Goal: Task Accomplishment & Management: Use online tool/utility

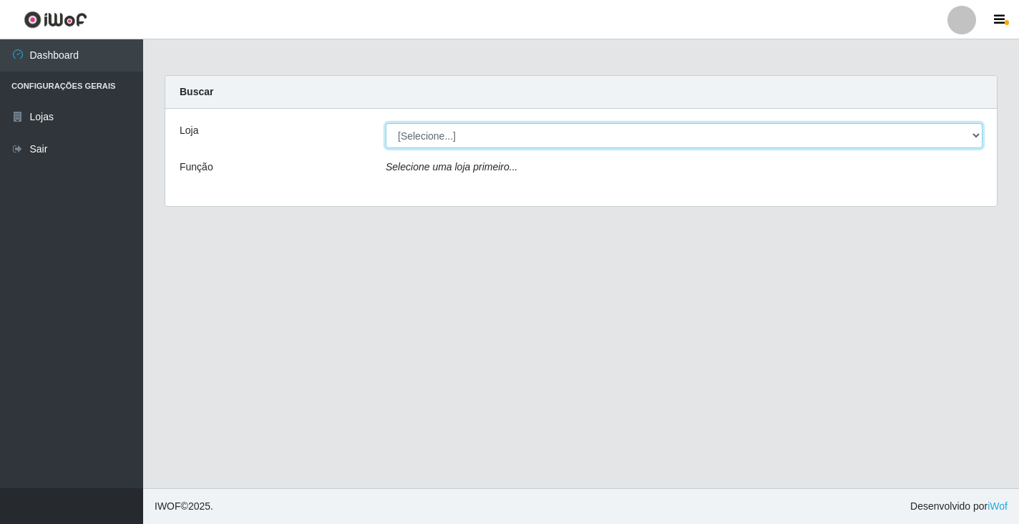
click at [421, 138] on select "[Selecione...] Atacado Vem - [STREET_ADDRESS]" at bounding box center [684, 135] width 597 height 25
select select "455"
click at [386, 123] on select "[Selecione...] Atacado Vem - [STREET_ADDRESS]" at bounding box center [684, 135] width 597 height 25
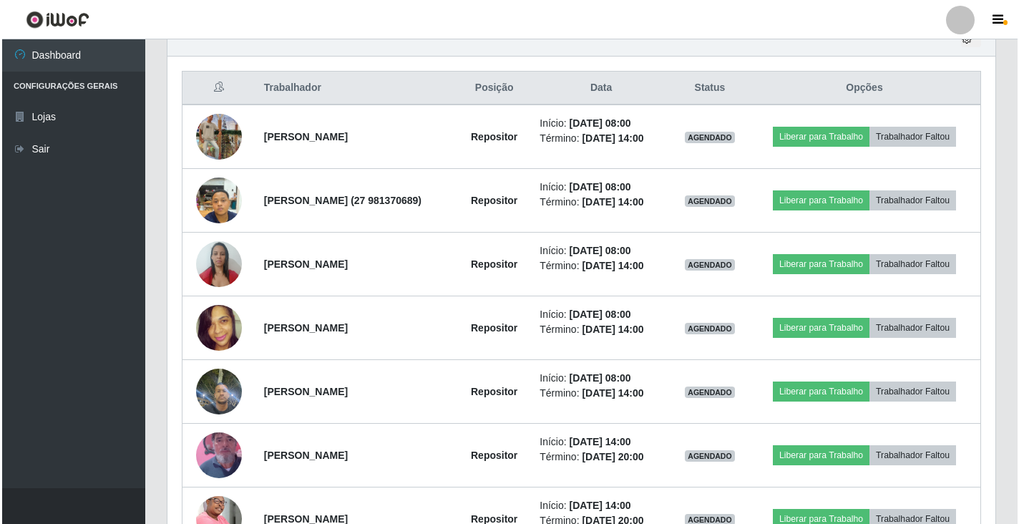
scroll to position [594, 0]
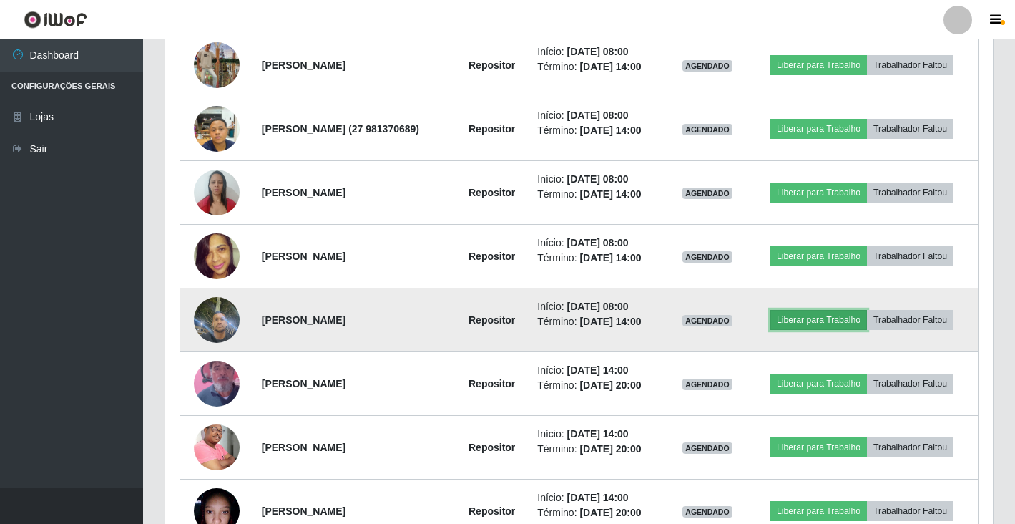
click at [836, 323] on button "Liberar para Trabalho" at bounding box center [818, 320] width 97 height 20
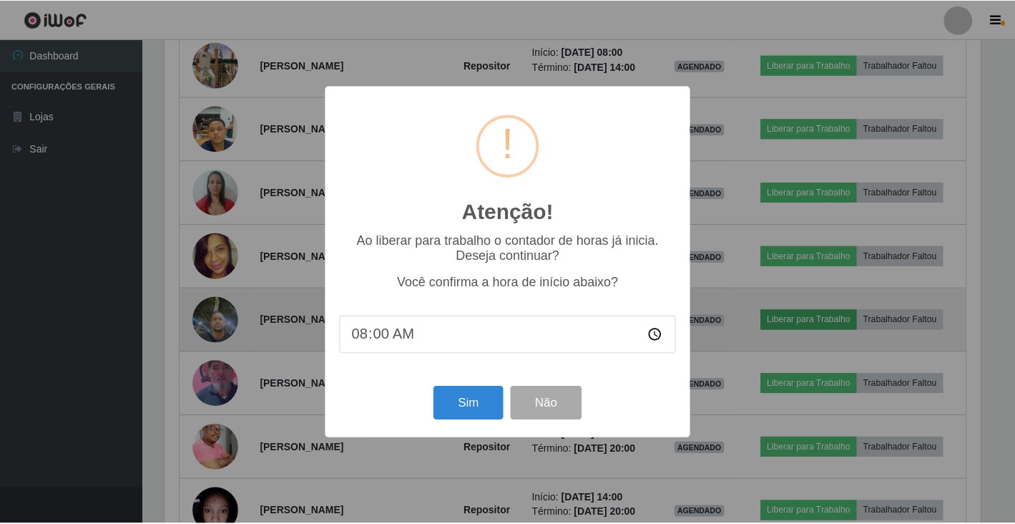
scroll to position [297, 819]
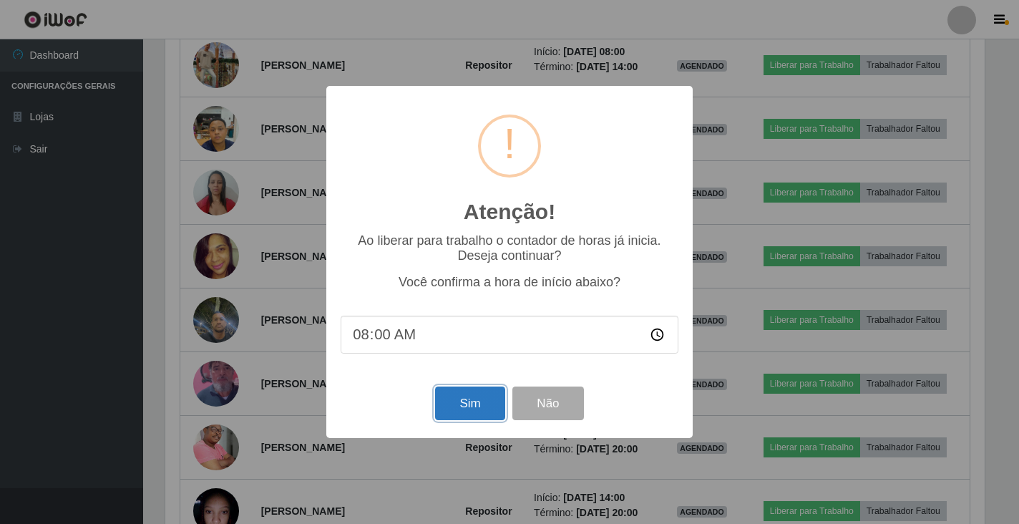
click at [464, 401] on button "Sim" at bounding box center [469, 403] width 69 height 34
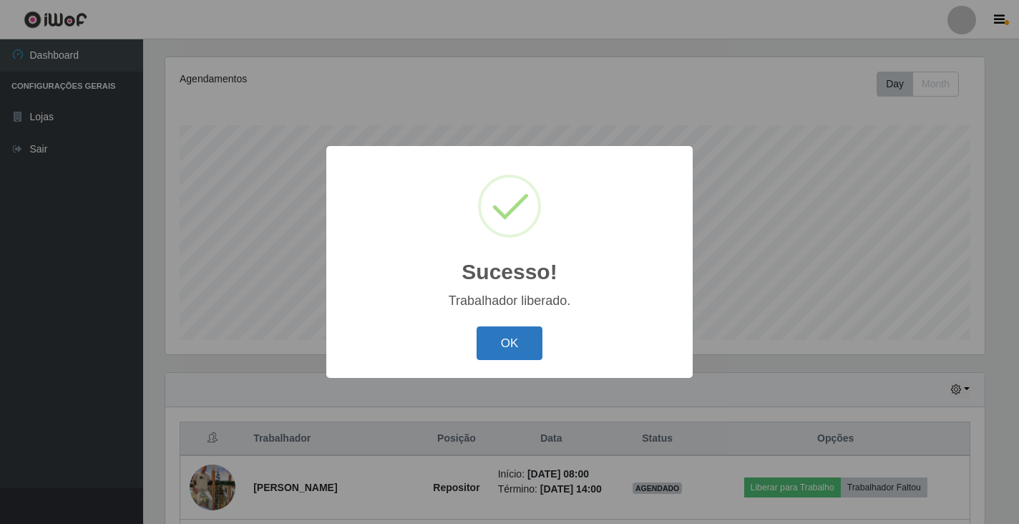
click at [511, 338] on button "OK" at bounding box center [509, 343] width 67 height 34
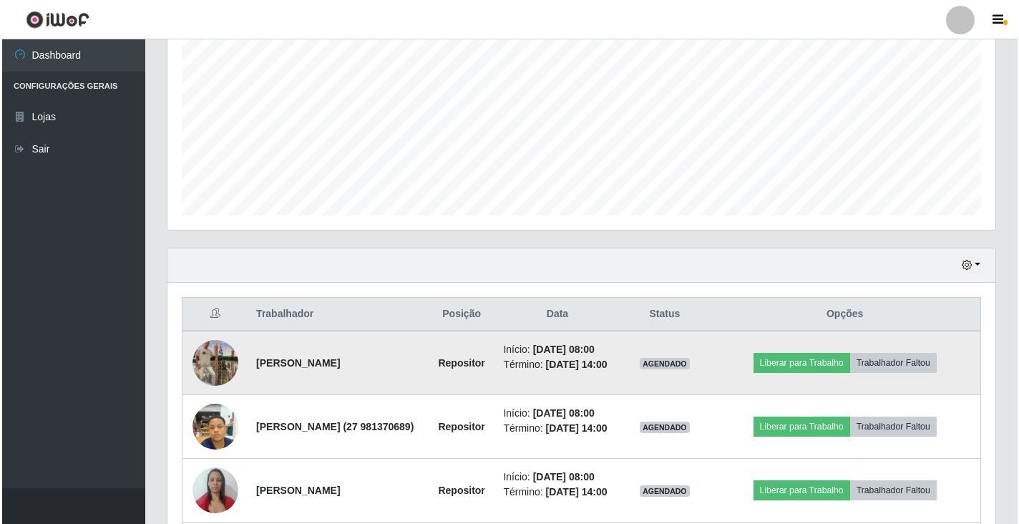
scroll to position [315, 0]
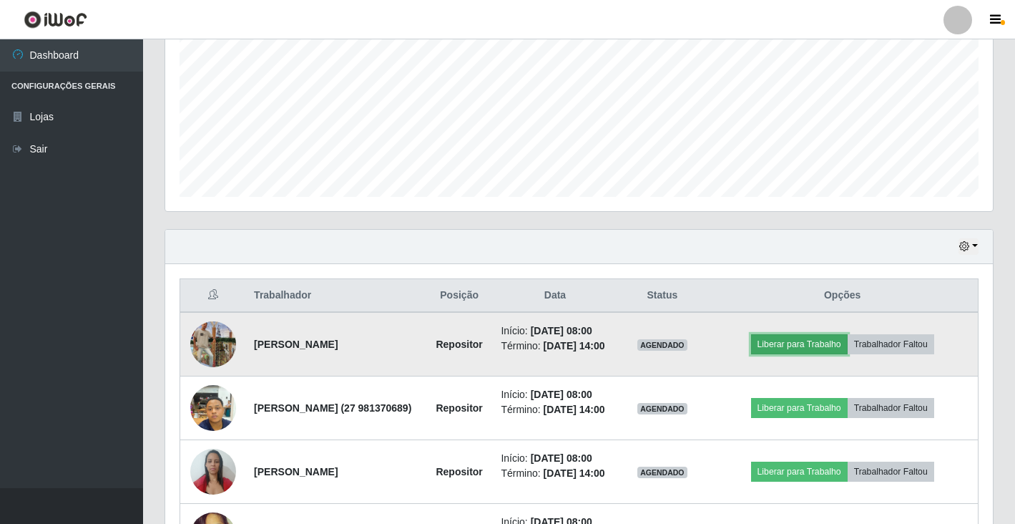
click at [821, 351] on button "Liberar para Trabalho" at bounding box center [799, 344] width 97 height 20
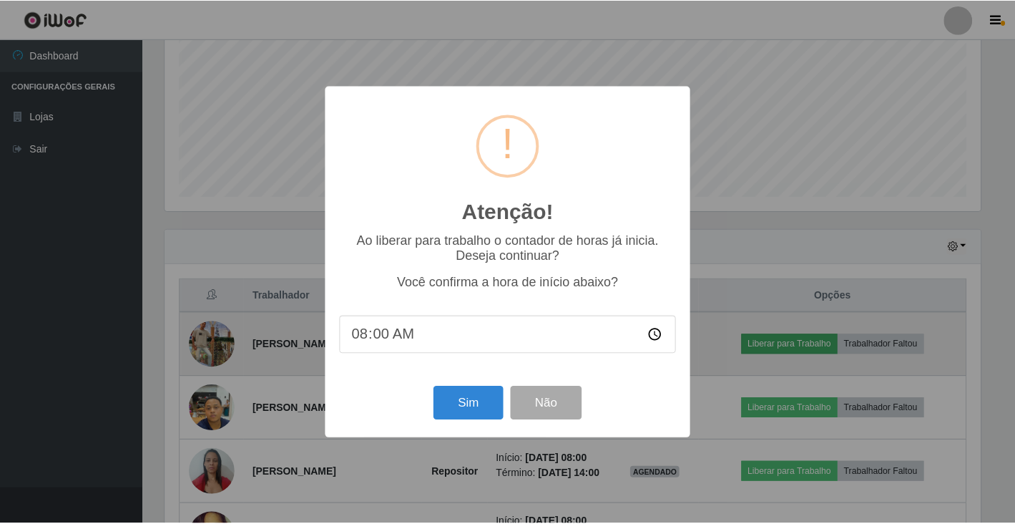
scroll to position [297, 819]
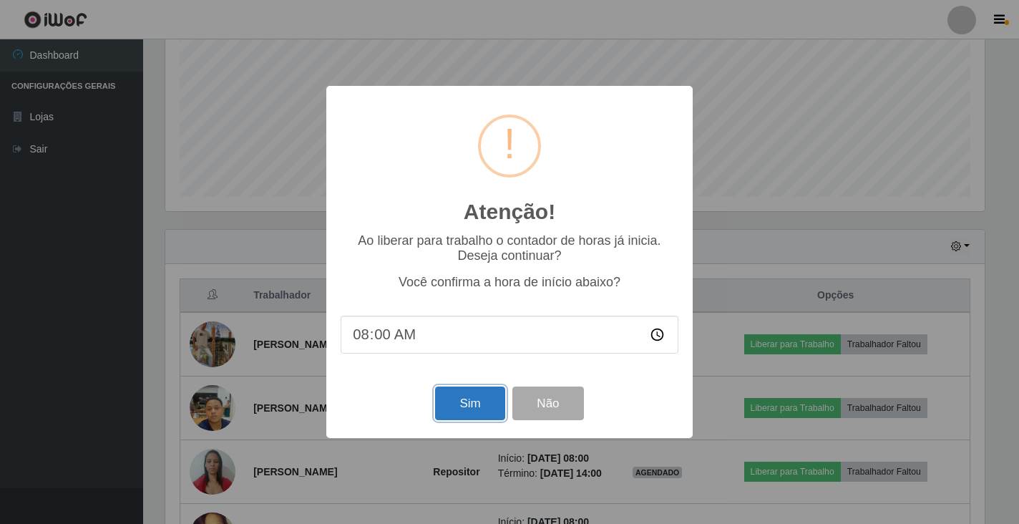
click at [481, 398] on button "Sim" at bounding box center [469, 403] width 69 height 34
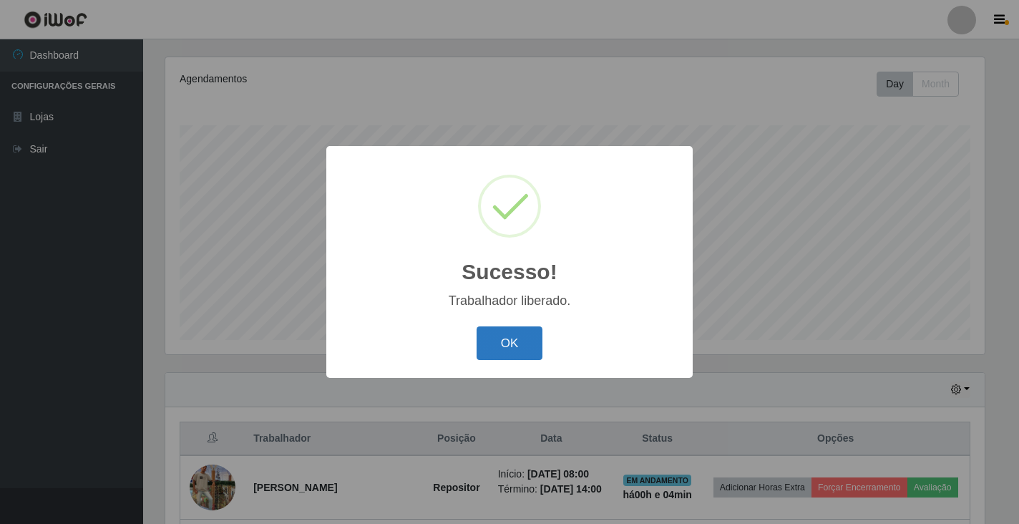
click at [503, 339] on button "OK" at bounding box center [509, 343] width 67 height 34
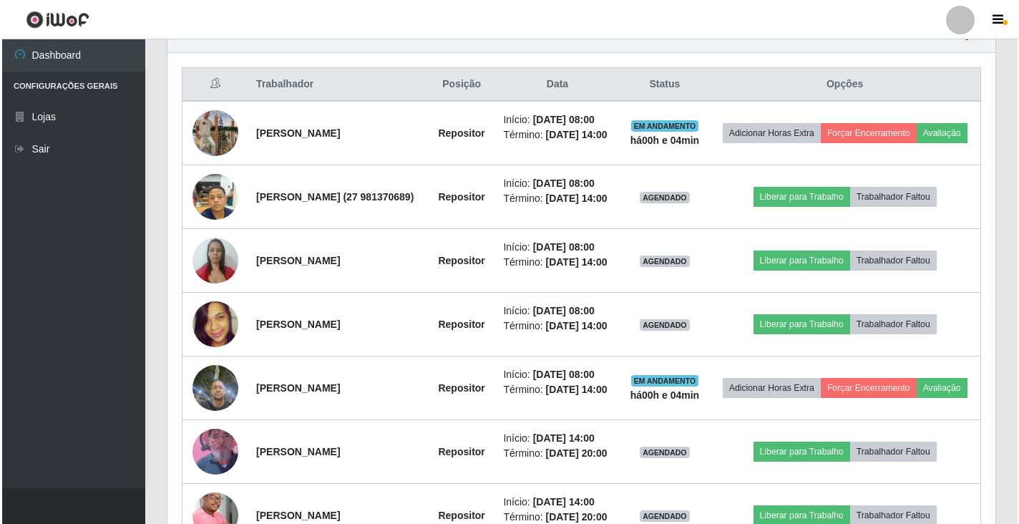
scroll to position [529, 0]
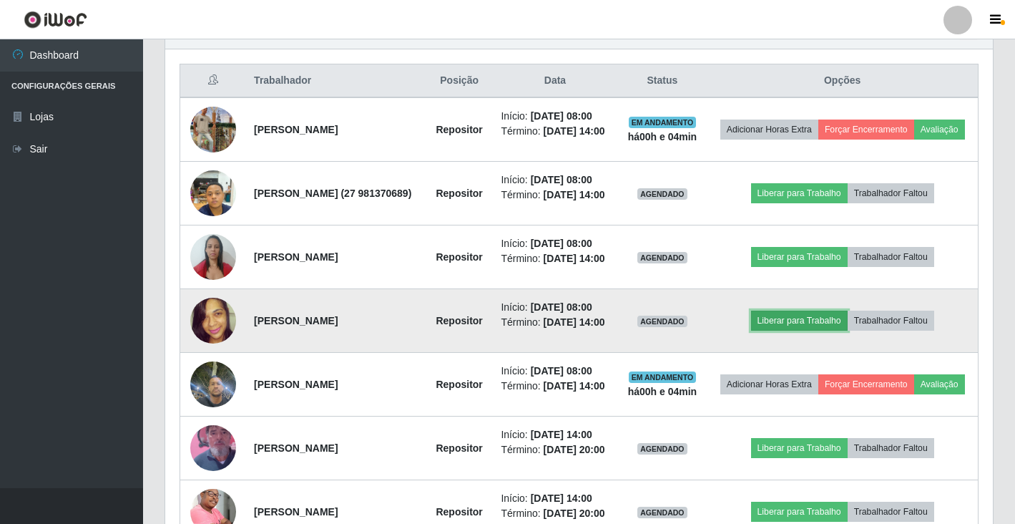
click at [793, 330] on button "Liberar para Trabalho" at bounding box center [799, 320] width 97 height 20
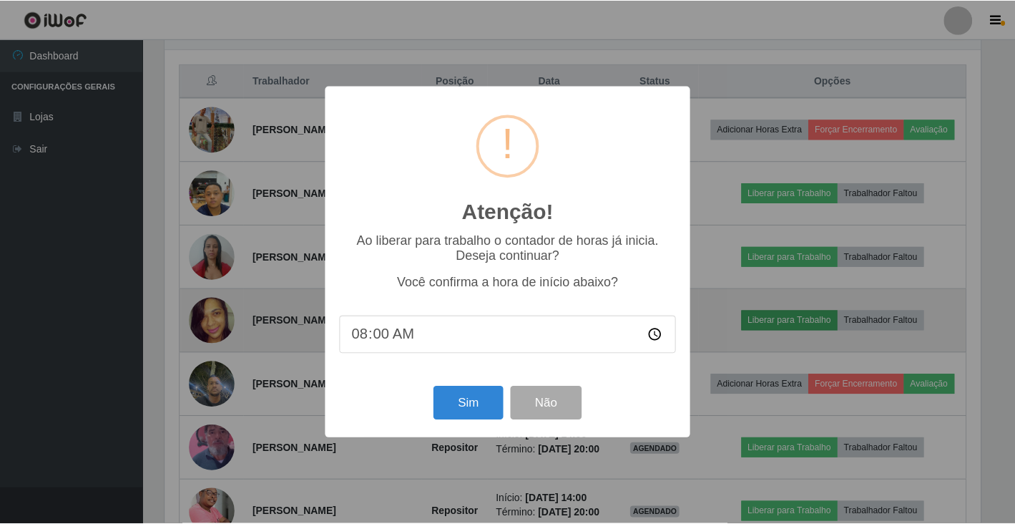
scroll to position [297, 819]
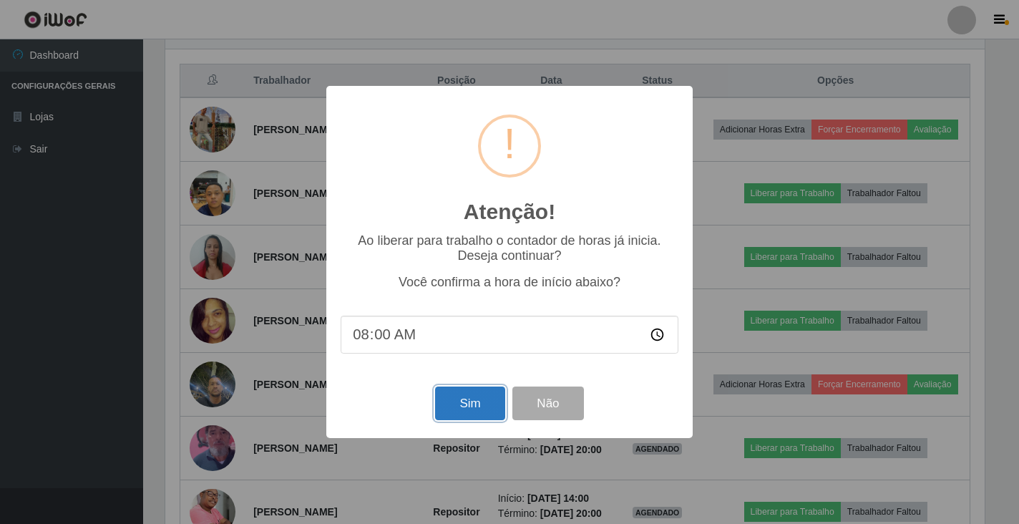
click at [456, 401] on button "Sim" at bounding box center [469, 403] width 69 height 34
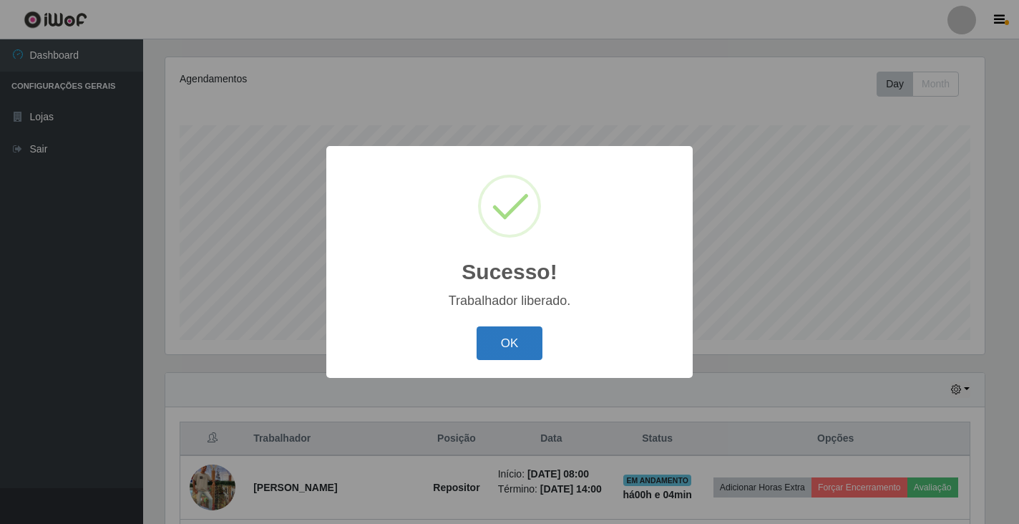
click at [507, 348] on button "OK" at bounding box center [509, 343] width 67 height 34
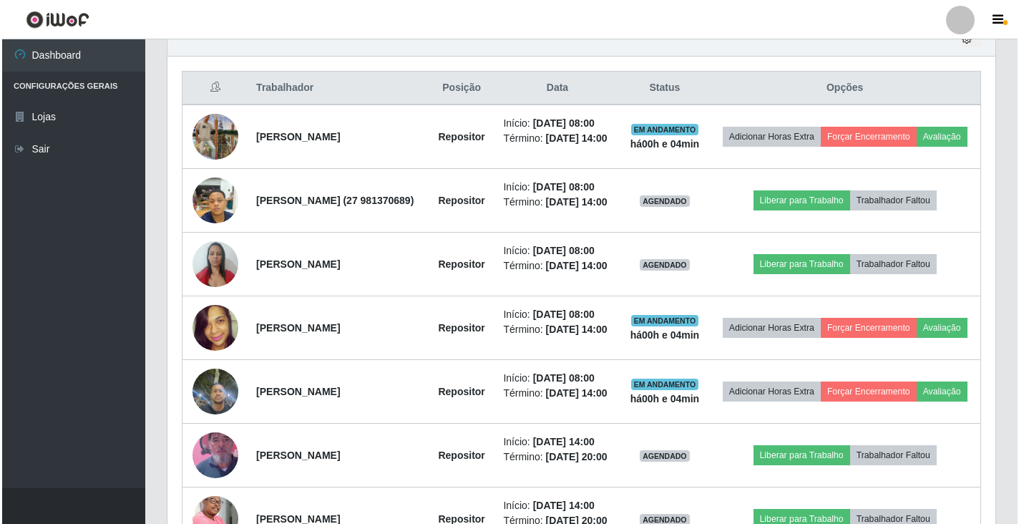
scroll to position [529, 0]
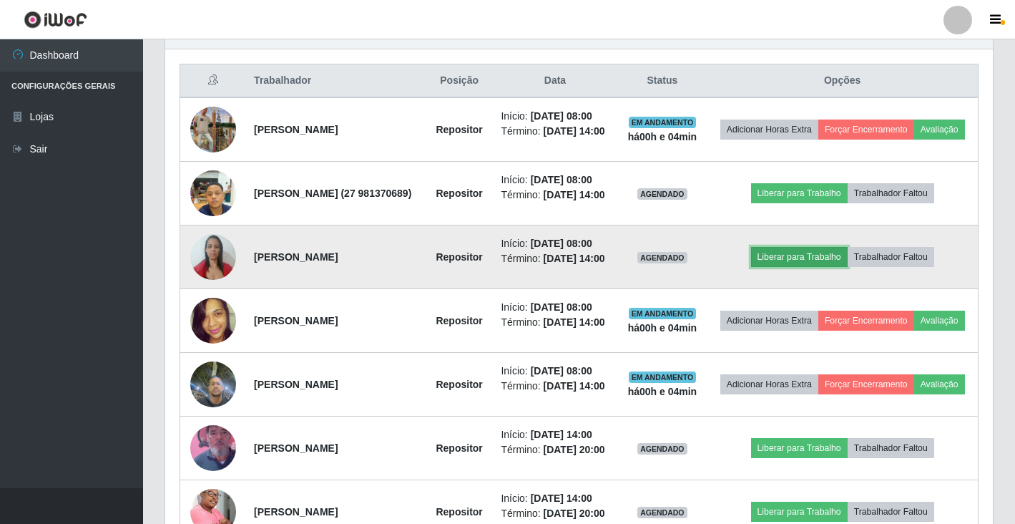
click at [785, 267] on button "Liberar para Trabalho" at bounding box center [799, 257] width 97 height 20
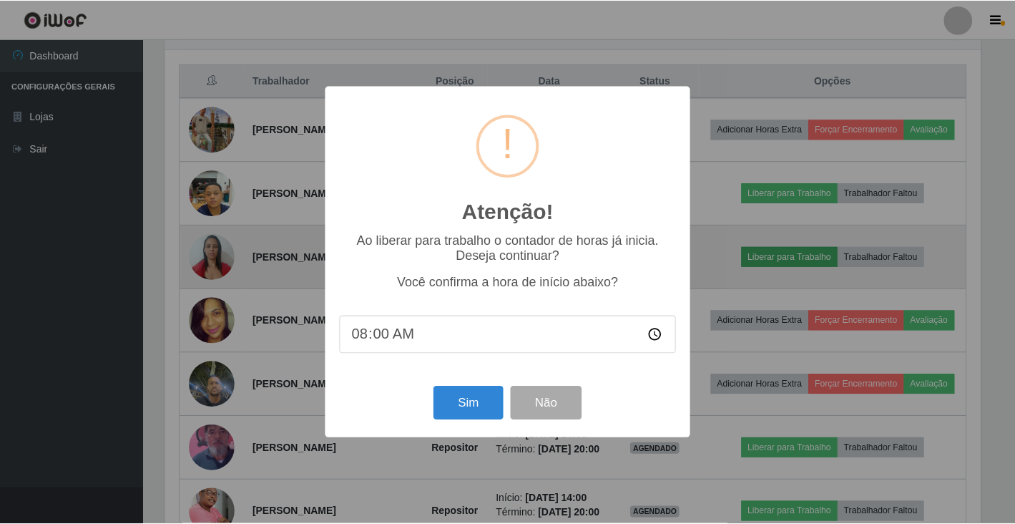
scroll to position [297, 819]
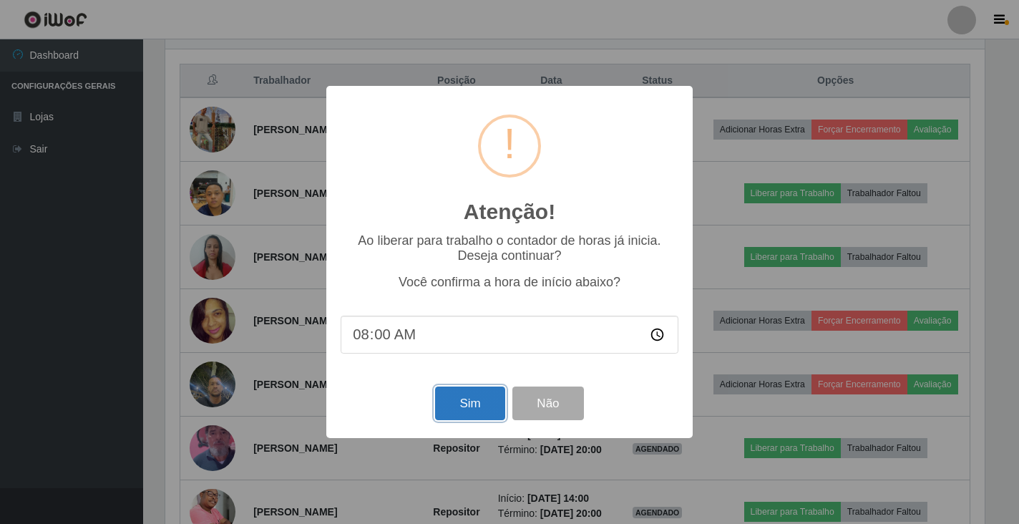
click at [479, 405] on button "Sim" at bounding box center [469, 403] width 69 height 34
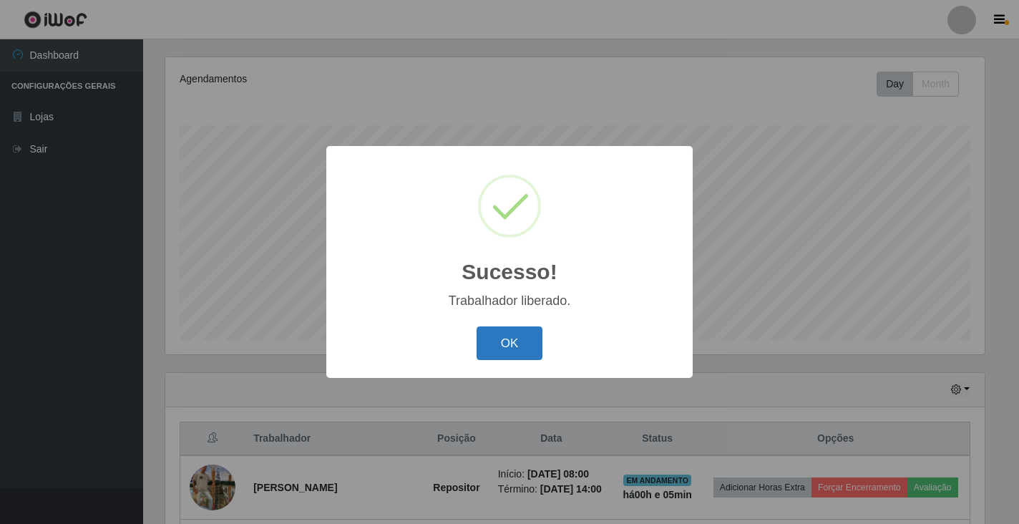
click at [504, 337] on button "OK" at bounding box center [509, 343] width 67 height 34
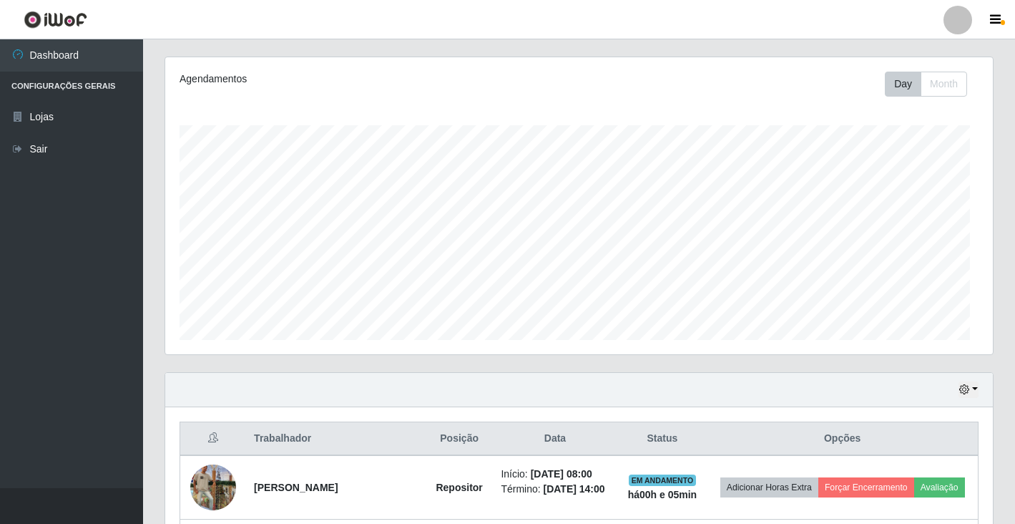
scroll to position [0, 0]
